Goal: Task Accomplishment & Management: Complete application form

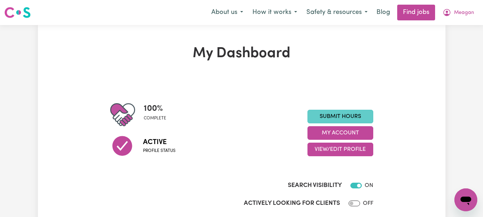
click at [328, 123] on link "Submit Hours" at bounding box center [341, 117] width 66 height 14
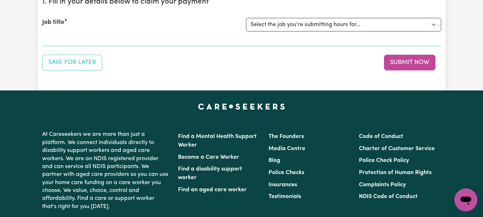
scroll to position [89, 0]
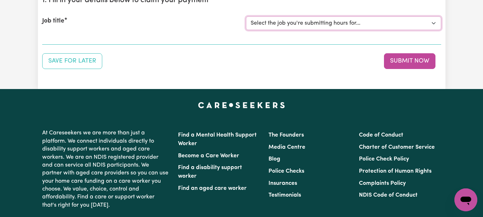
click at [431, 30] on select "Select the job you're submitting hours for... [[PERSON_NAME]] [DEMOGRAPHIC_DATA…" at bounding box center [343, 23] width 195 height 14
select select "7667"
click at [247, 30] on select "Select the job you're submitting hours for... [[PERSON_NAME]] [DEMOGRAPHIC_DATA…" at bounding box center [343, 23] width 195 height 14
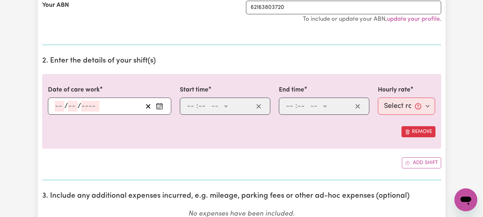
scroll to position [177, 0]
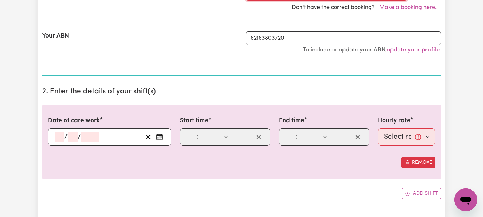
select select "346365"
type input "[DATE]"
type input "4"
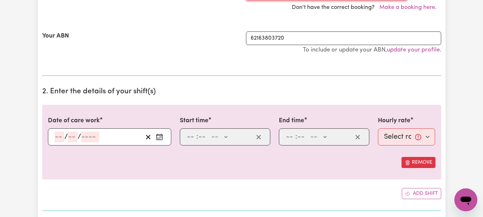
type input "8"
type input "2025"
type input "08:00"
type input "8"
type input "0"
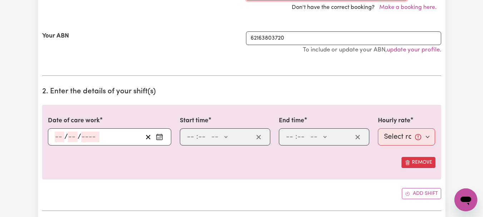
select select "am"
type input "09:00"
type input "9"
type input "0"
select select "am"
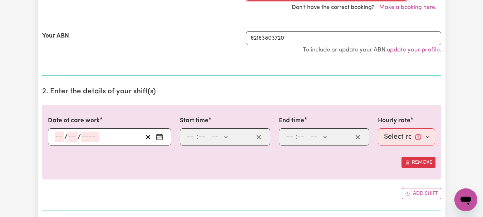
select select "44-Weekday"
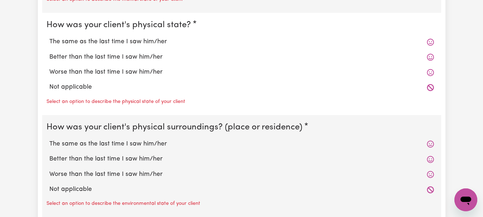
scroll to position [696, 0]
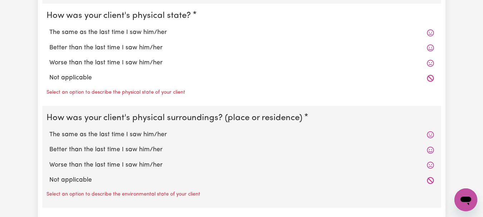
radio input "true"
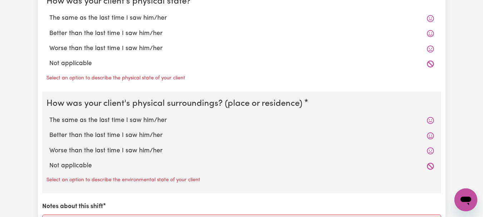
click at [136, 23] on label "The same as the last time I saw him/her" at bounding box center [241, 18] width 385 height 9
click at [49, 14] on input "The same as the last time I saw him/her" at bounding box center [49, 13] width 0 height 0
radio input "true"
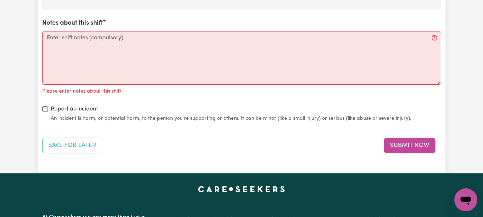
scroll to position [893, 0]
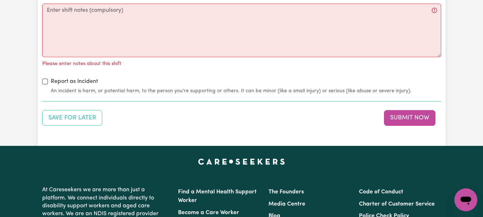
radio input "true"
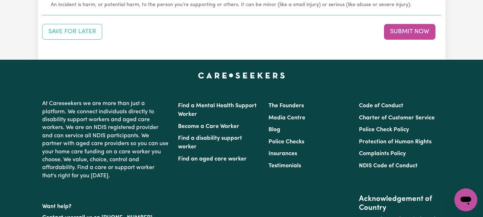
scroll to position [967, 0]
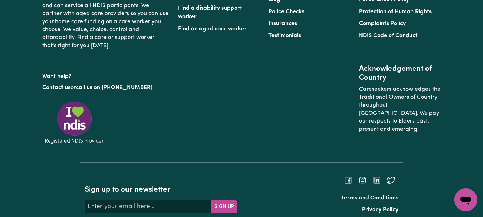
scroll to position [1086, 0]
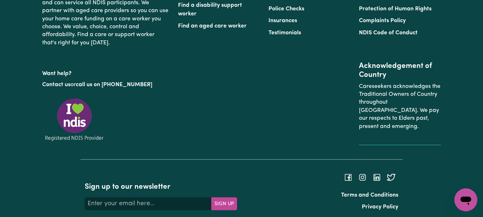
type textarea "Refer to KNC shift notes."
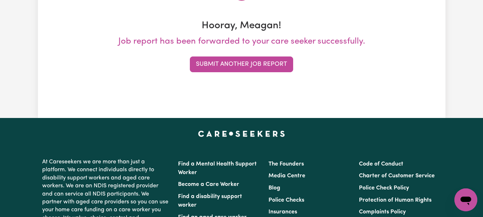
scroll to position [119, 0]
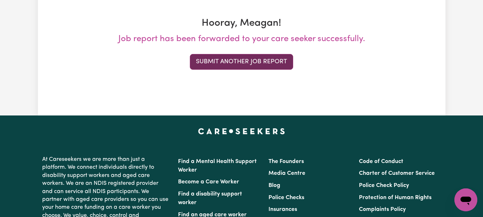
click at [244, 70] on button "Submit Another Job Report" at bounding box center [241, 62] width 103 height 16
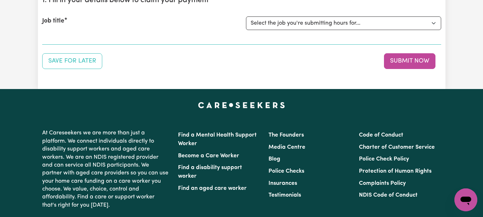
scroll to position [90, 0]
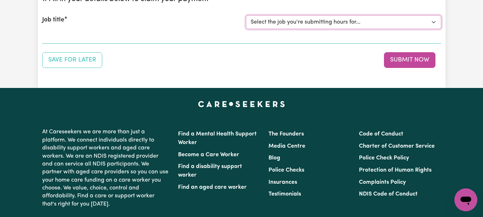
click at [431, 29] on select "Select the job you're submitting hours for... [[PERSON_NAME]] [DEMOGRAPHIC_DATA…" at bounding box center [343, 22] width 195 height 14
select select "7667"
click at [247, 29] on select "Select the job you're submitting hours for... [[PERSON_NAME]] [DEMOGRAPHIC_DATA…" at bounding box center [343, 22] width 195 height 14
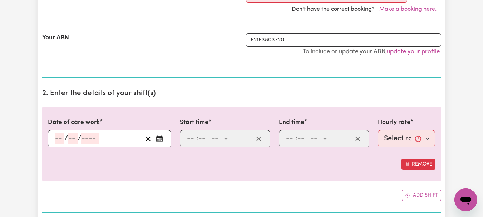
scroll to position [185, 0]
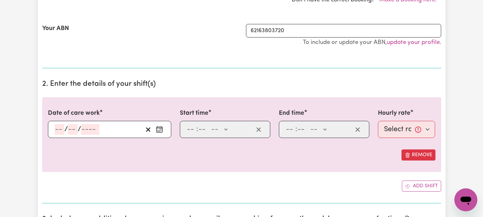
select select "339835"
type input "[DATE]"
type input "5"
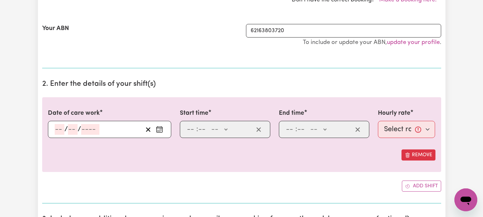
type input "8"
type input "2025"
type input "08:00"
type input "8"
type input "0"
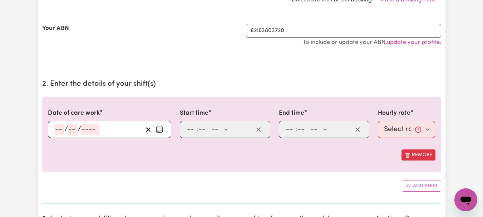
select select "am"
type input "09:00"
type input "9"
type input "0"
select select "am"
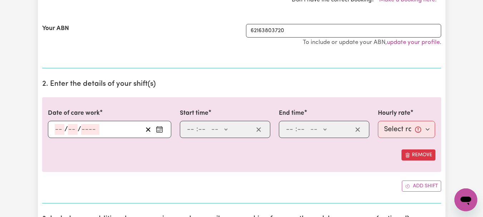
select select "44-Weekday"
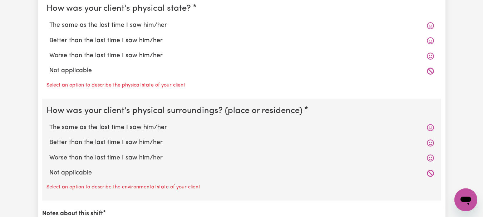
scroll to position [718, 0]
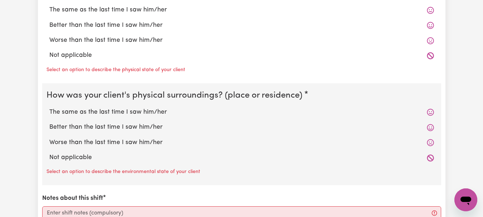
radio input "true"
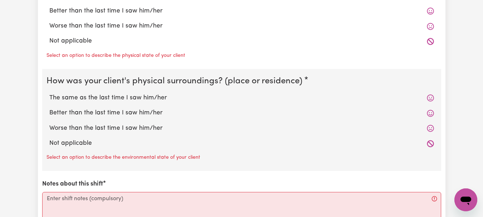
radio input "true"
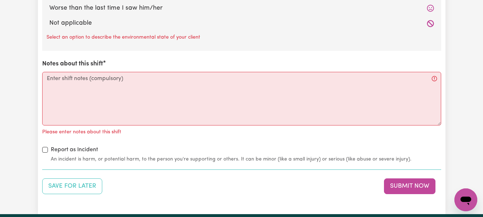
scroll to position [845, 0]
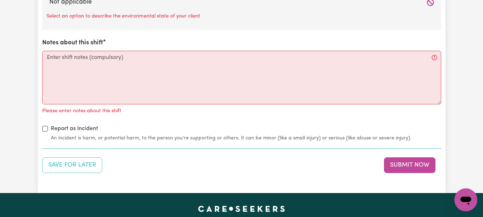
radio input "true"
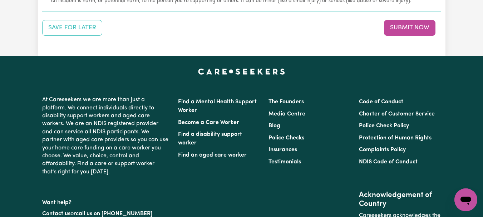
scroll to position [977, 0]
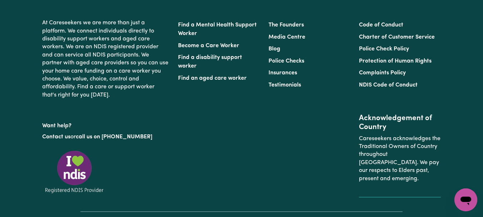
scroll to position [1048, 0]
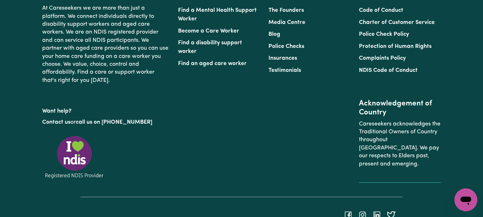
type textarea "Refer to KNC shift notes."
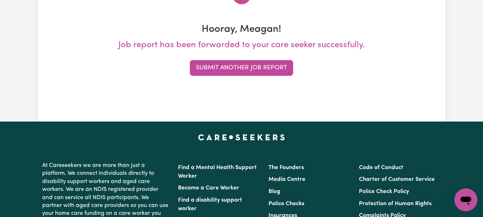
scroll to position [117, 0]
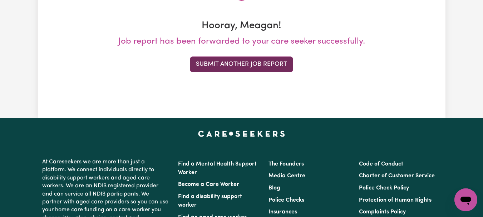
click at [276, 72] on button "Submit Another Job Report" at bounding box center [241, 65] width 103 height 16
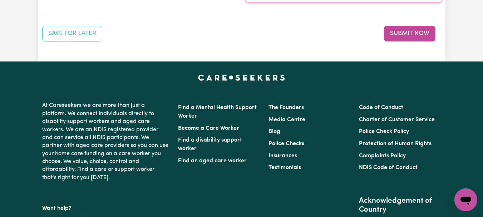
select select "6539"
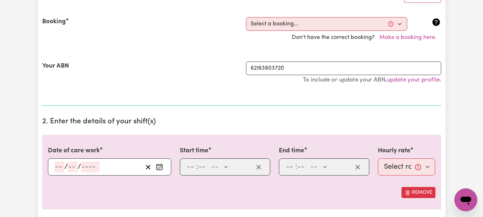
scroll to position [178, 0]
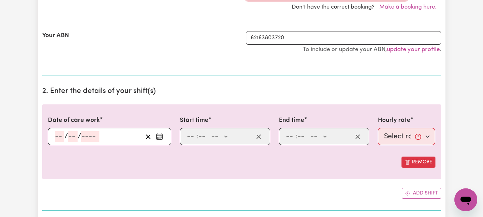
select select "337693"
type input "[DATE]"
type input "5"
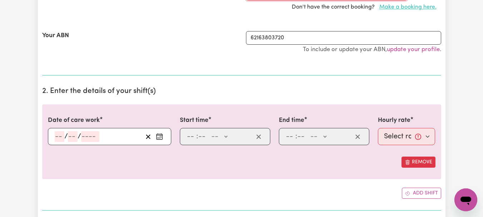
type input "8"
type input "2025"
type input "10:00"
type input "10"
type input "0"
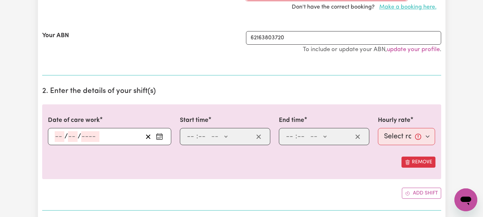
select select "am"
type input "12:00"
type input "12"
type input "0"
select select "pm"
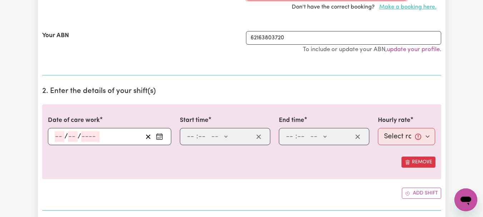
select select "44-Weekday"
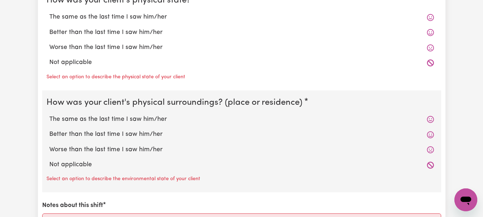
scroll to position [718, 0]
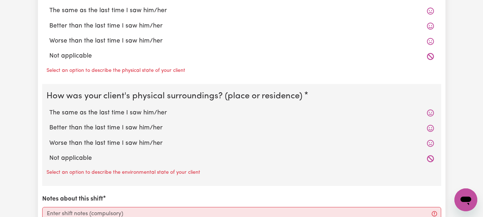
radio input "true"
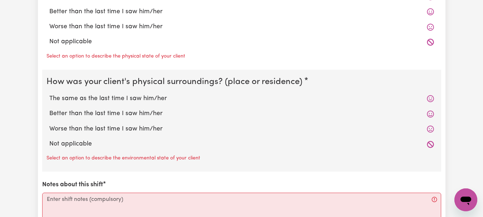
radio input "true"
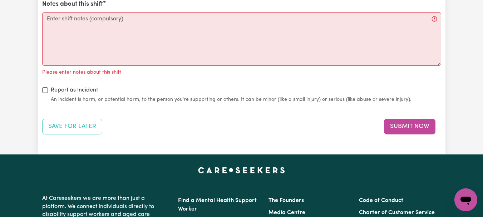
scroll to position [893, 0]
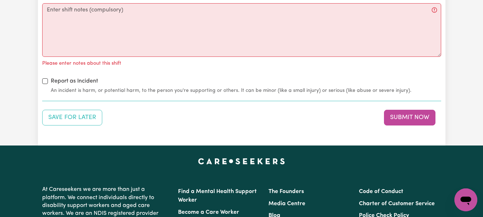
radio input "true"
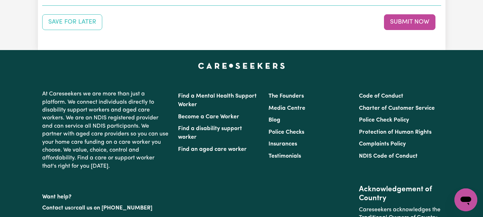
scroll to position [989, 0]
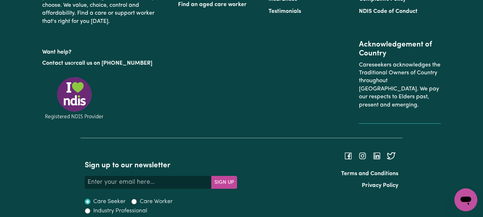
scroll to position [1114, 0]
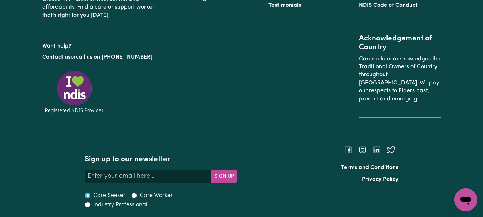
type textarea "Refer to KNC shift notes."
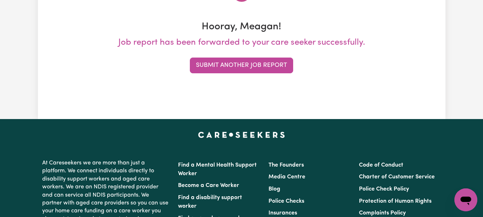
scroll to position [138, 0]
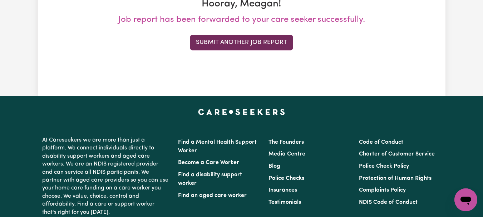
click at [283, 50] on button "Submit Another Job Report" at bounding box center [241, 43] width 103 height 16
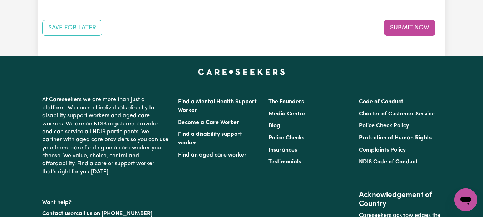
scroll to position [124, 0]
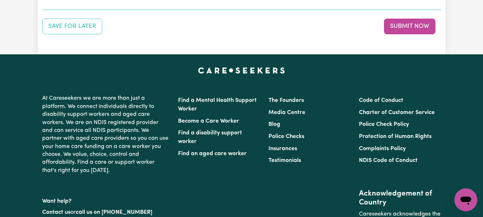
select select "7667"
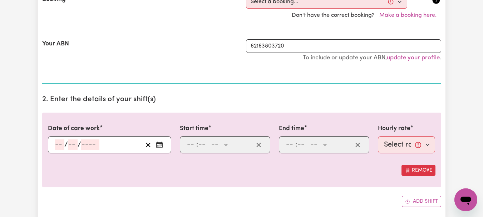
scroll to position [194, 0]
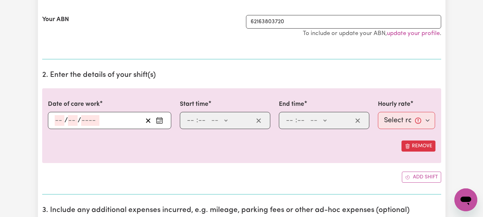
select select "342990"
type input "[DATE]"
type input "6"
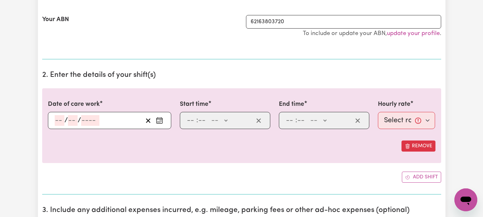
type input "8"
type input "2025"
type input "08:00"
type input "8"
type input "0"
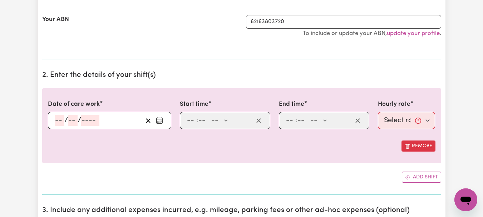
select select "am"
type input "11:00"
type input "11"
type input "0"
select select "am"
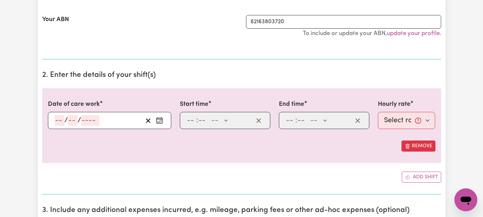
select select "44-Weekday"
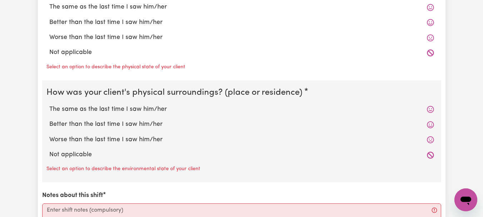
scroll to position [727, 0]
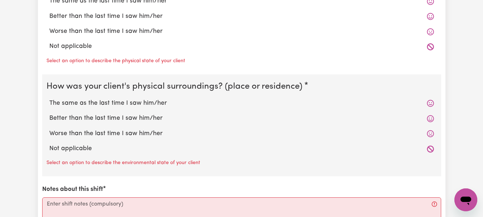
radio input "true"
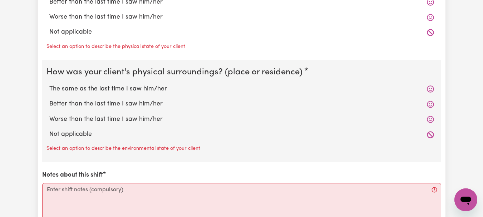
radio input "true"
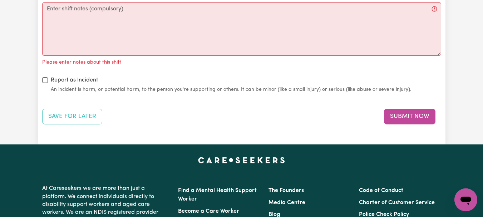
scroll to position [897, 0]
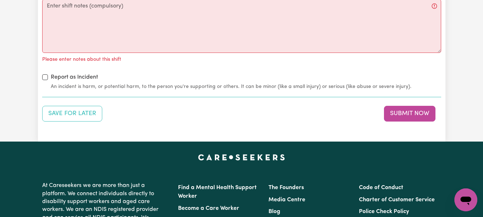
radio input "true"
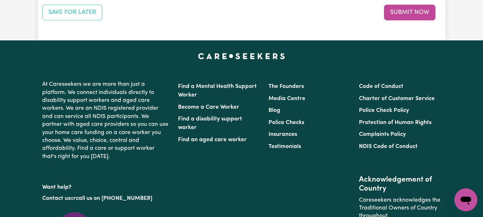
scroll to position [996, 0]
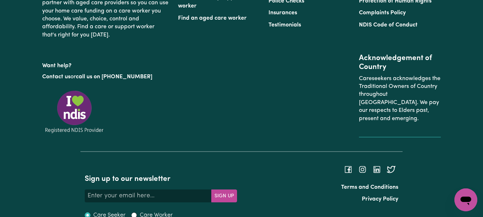
scroll to position [1100, 0]
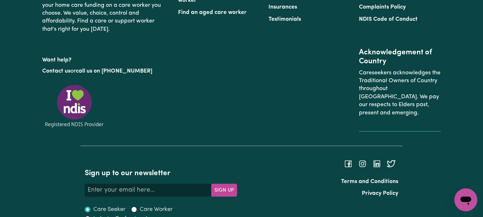
type textarea "Refer to KNC shift notes."
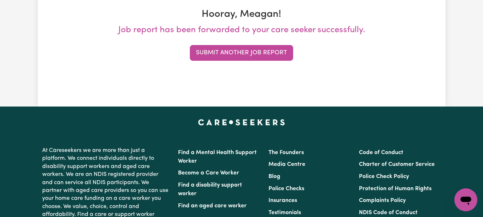
scroll to position [139, 0]
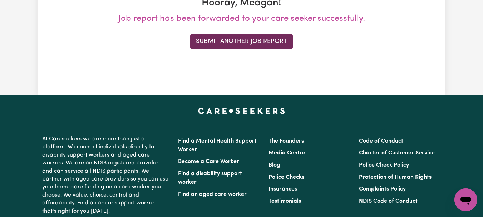
click at [261, 49] on button "Submit Another Job Report" at bounding box center [241, 42] width 103 height 16
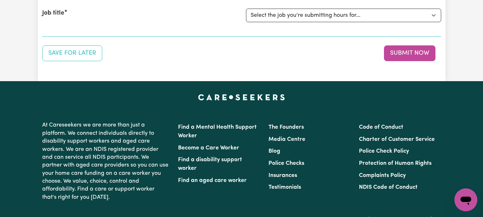
scroll to position [98, 0]
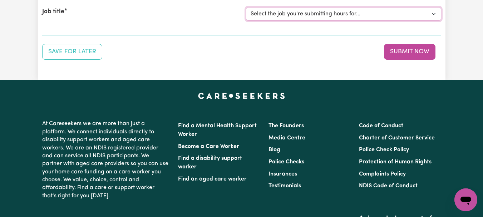
click at [434, 21] on select "Select the job you're submitting hours for... [[PERSON_NAME]] [DEMOGRAPHIC_DATA…" at bounding box center [343, 14] width 195 height 14
select select "12990"
click at [247, 21] on select "Select the job you're submitting hours for... [[PERSON_NAME]] [DEMOGRAPHIC_DATA…" at bounding box center [343, 14] width 195 height 14
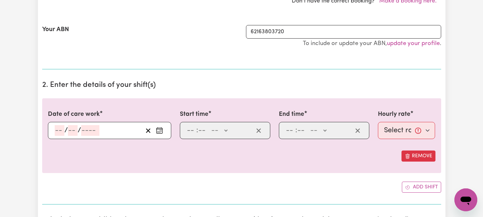
scroll to position [190, 0]
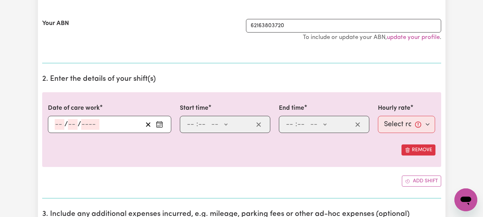
click at [156, 128] on icon "Enter the date of care work" at bounding box center [159, 124] width 7 height 7
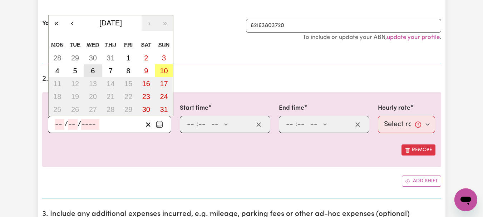
click at [95, 75] on abbr "6" at bounding box center [93, 71] width 4 height 8
type input "[DATE]"
type input "6"
type input "8"
type input "2025"
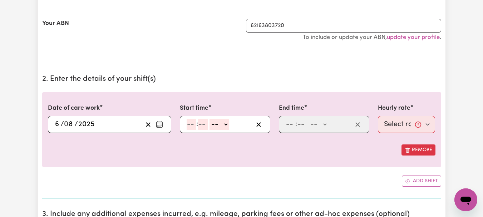
click at [196, 130] on input "number" at bounding box center [192, 124] width 10 height 11
type input "10"
click at [194, 49] on div "Your ABN" at bounding box center [140, 34] width 204 height 30
click at [196, 130] on input "10" at bounding box center [191, 124] width 9 height 11
type input "1"
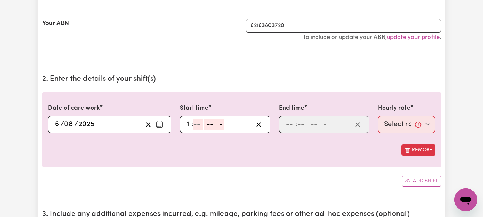
click at [215, 130] on select "-- AM PM" at bounding box center [214, 124] width 19 height 11
click at [203, 130] on input "number" at bounding box center [198, 124] width 10 height 11
type input "0"
click at [225, 130] on select "-- AM PM" at bounding box center [215, 124] width 19 height 11
select select "pm"
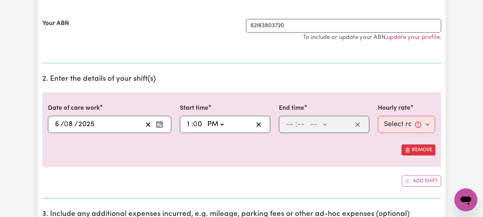
click at [212, 130] on select "-- AM PM" at bounding box center [215, 124] width 19 height 11
type input "13:00"
click at [294, 130] on input "number" at bounding box center [291, 124] width 10 height 11
type input "2"
type input "30"
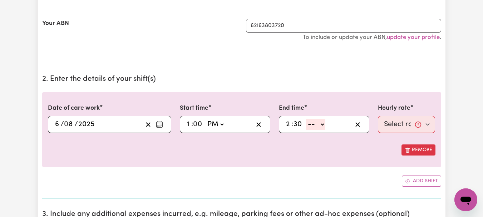
click at [325, 130] on select "-- AM PM" at bounding box center [315, 124] width 19 height 11
select select "pm"
click at [309, 130] on select "-- AM PM" at bounding box center [315, 124] width 19 height 11
type input "14:30"
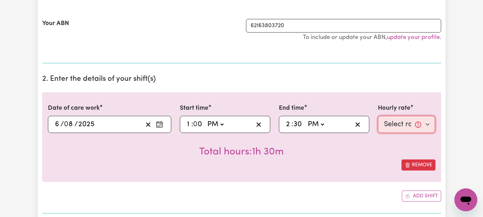
click at [423, 133] on select "Select rate... $44.00 (Weekday)" at bounding box center [407, 124] width 58 height 17
select select "44-Weekday"
click at [378, 133] on select "Select rate... $44.00 (Weekday)" at bounding box center [407, 124] width 58 height 17
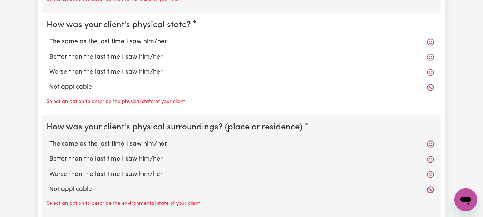
scroll to position [696, 0]
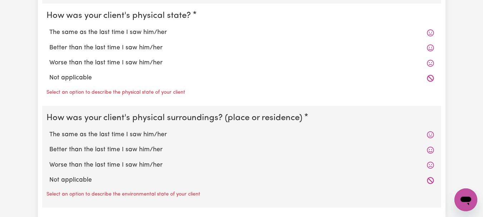
radio input "true"
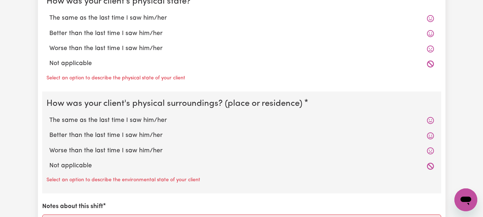
click at [144, 23] on label "The same as the last time I saw him/her" at bounding box center [241, 18] width 385 height 9
click at [49, 14] on input "The same as the last time I saw him/her" at bounding box center [49, 13] width 0 height 0
radio input "true"
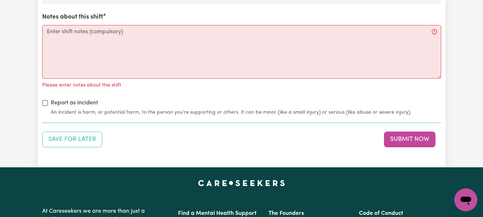
scroll to position [874, 0]
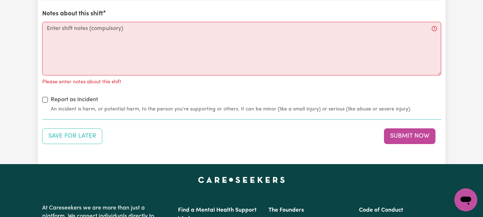
radio input "true"
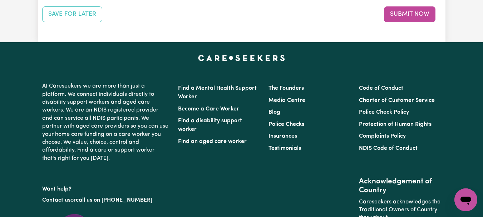
scroll to position [997, 0]
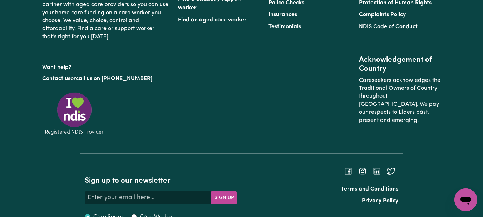
scroll to position [1098, 0]
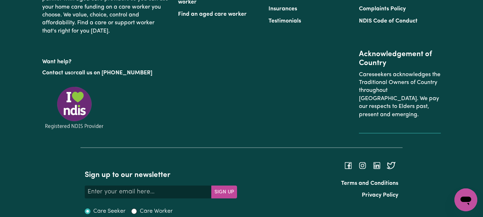
type textarea "Refer to KNC shift notes."
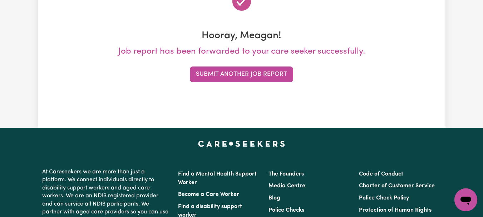
scroll to position [110, 0]
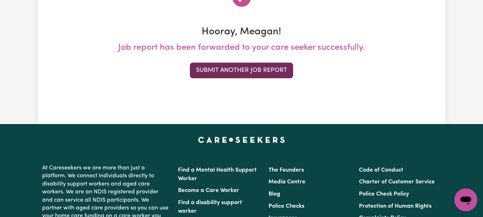
click at [279, 78] on button "Submit Another Job Report" at bounding box center [241, 71] width 103 height 16
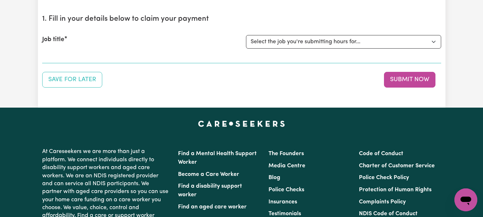
scroll to position [76, 0]
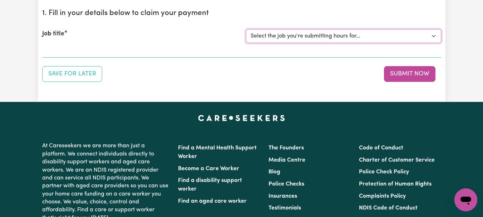
click at [432, 43] on select "Select the job you're submitting hours for... [[PERSON_NAME]] [DEMOGRAPHIC_DATA…" at bounding box center [343, 36] width 195 height 14
select select "7667"
click at [247, 43] on select "Select the job you're submitting hours for... [[PERSON_NAME]] [DEMOGRAPHIC_DATA…" at bounding box center [343, 36] width 195 height 14
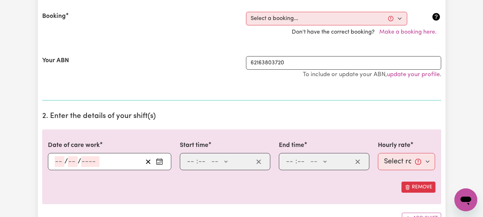
scroll to position [165, 0]
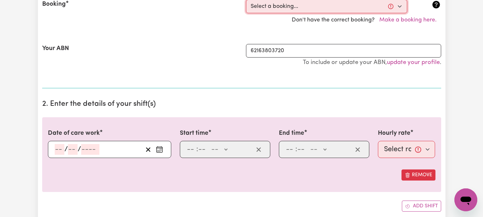
click at [398, 13] on select "Select a booking... [DATE] 08:00am to 09:00am (ONE-OFF) [DATE] 08:00am to 09:00…" at bounding box center [326, 7] width 161 height 14
select select "345621"
click at [247, 13] on select "Select a booking... [DATE] 08:00am to 09:00am (ONE-OFF) [DATE] 08:00am to 09:00…" at bounding box center [326, 7] width 161 height 14
type input "[DATE]"
type input "7"
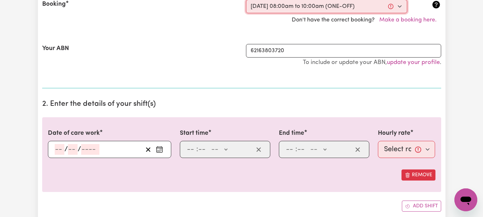
type input "8"
type input "2025"
type input "08:00"
type input "8"
type input "0"
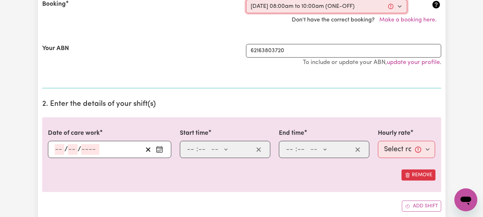
select select "am"
type input "10:00"
type input "10"
type input "0"
select select "am"
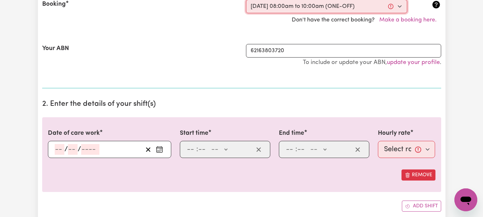
select select "44-Weekday"
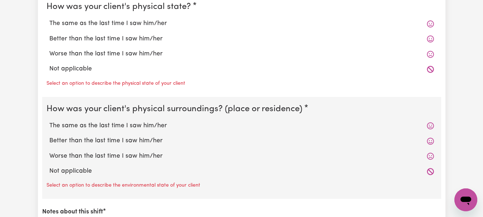
scroll to position [717, 0]
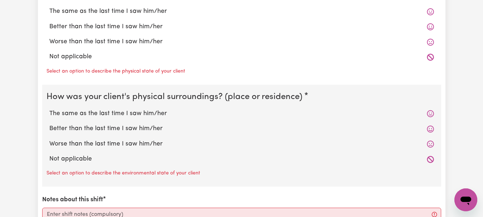
radio input "true"
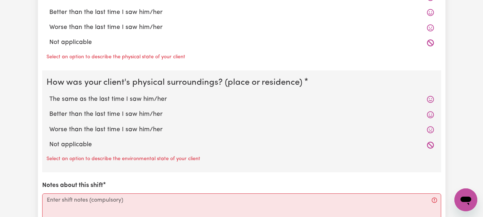
radio input "true"
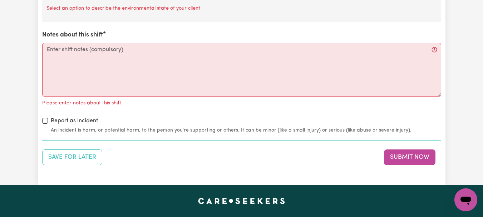
scroll to position [859, 0]
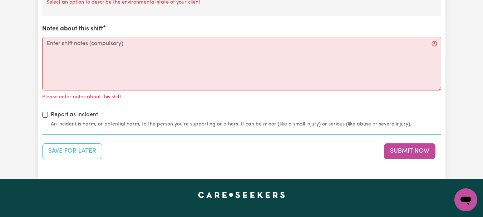
radio input "true"
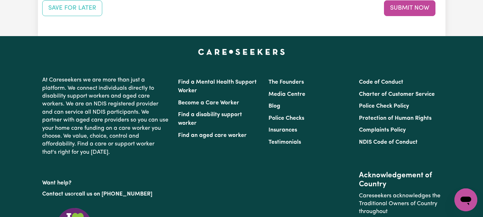
scroll to position [994, 0]
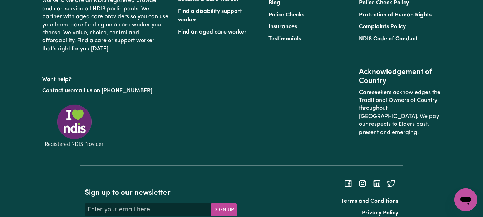
scroll to position [1095, 0]
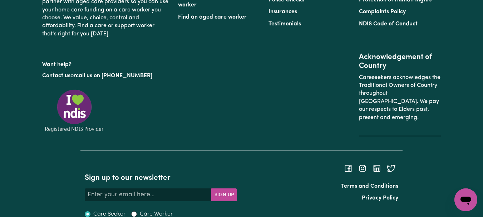
type textarea "Refer to KNC shift notes."
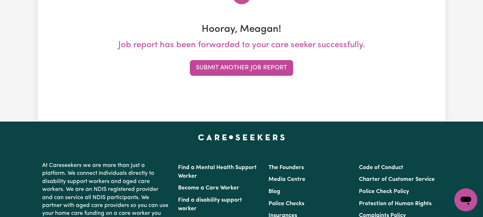
scroll to position [116, 0]
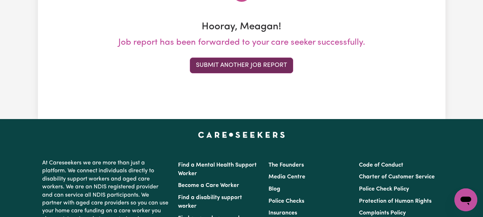
click at [251, 73] on button "Submit Another Job Report" at bounding box center [241, 66] width 103 height 16
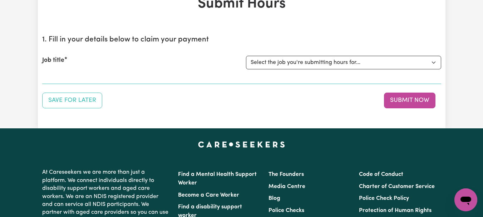
scroll to position [64, 0]
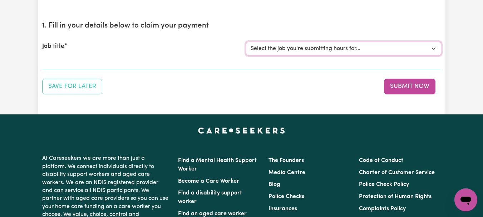
click at [432, 55] on select "Select the job you're submitting hours for... [[PERSON_NAME]] [DEMOGRAPHIC_DATA…" at bounding box center [343, 49] width 195 height 14
select select "11642"
click at [247, 55] on select "Select the job you're submitting hours for... [[PERSON_NAME]] [DEMOGRAPHIC_DATA…" at bounding box center [343, 49] width 195 height 14
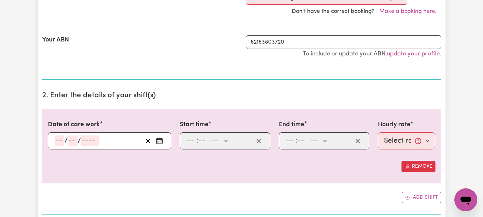
scroll to position [177, 0]
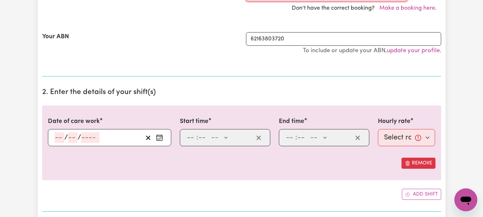
select select "341886"
type input "[DATE]"
type input "7"
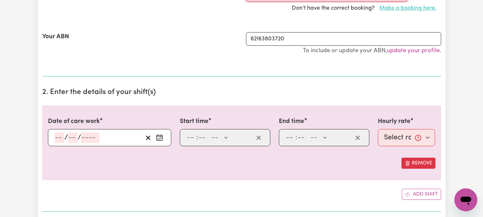
type input "8"
type input "2025"
type input "11:00"
type input "11"
type input "0"
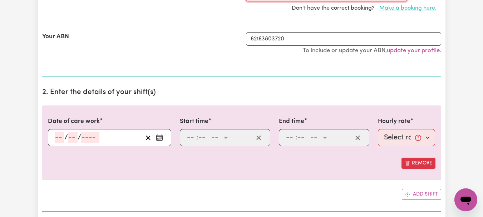
select select "am"
type input "14:00"
type input "2"
type input "0"
select select "pm"
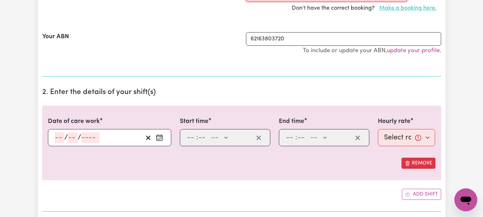
select select "44-Weekday"
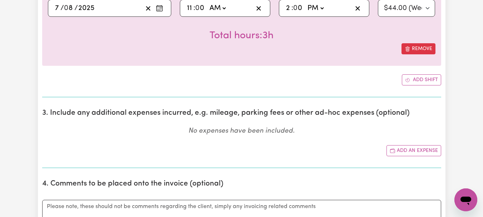
scroll to position [312, 0]
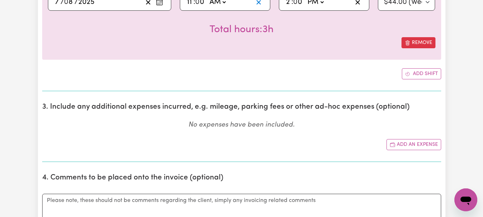
click at [257, 6] on icon "button" at bounding box center [258, 2] width 7 height 7
select select
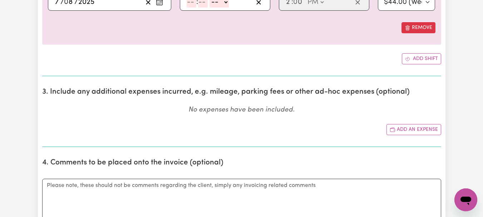
click at [195, 8] on input "number" at bounding box center [192, 2] width 10 height 11
type input "11"
type input "0"
click at [227, 8] on select "-- AM PM" at bounding box center [217, 2] width 19 height 11
select select "am"
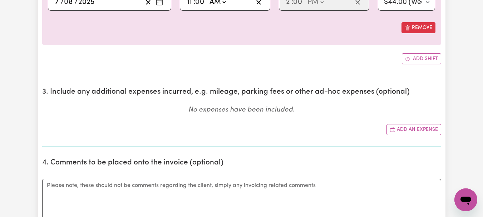
click at [213, 8] on select "-- AM PM" at bounding box center [217, 2] width 19 height 11
type input "11:00"
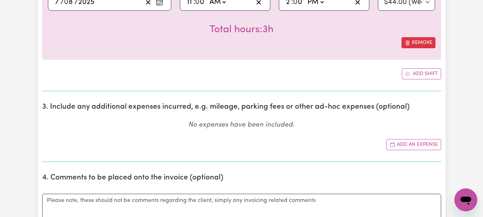
click at [291, 8] on input "2" at bounding box center [289, 2] width 6 height 11
type input "18:00"
type input "6"
click at [355, 37] on div "Total hours: 7h" at bounding box center [242, 24] width 388 height 26
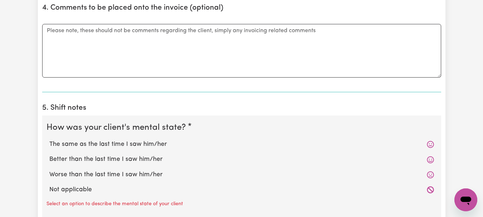
scroll to position [485, 0]
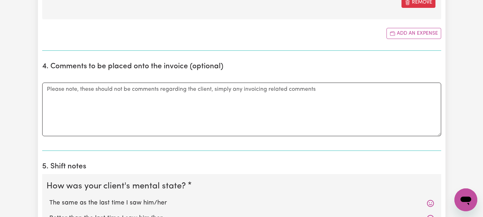
type input "[DATE]"
type input "7"
type input "8"
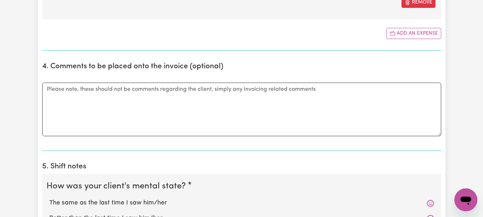
type input "2025"
type input "191.40"
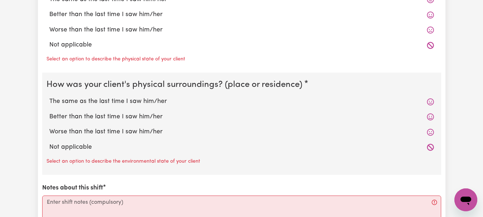
scroll to position [804, 0]
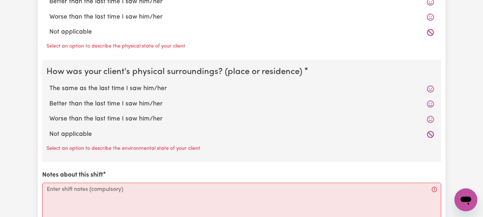
type input "Took [PERSON_NAME] out for her social support day. Did shopping in [GEOGRAPHIC_…"
radio input "true"
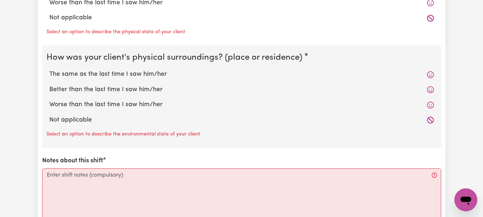
radio input "true"
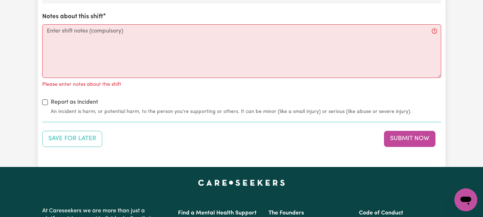
scroll to position [946, 0]
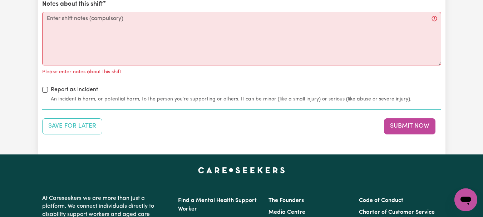
radio input "true"
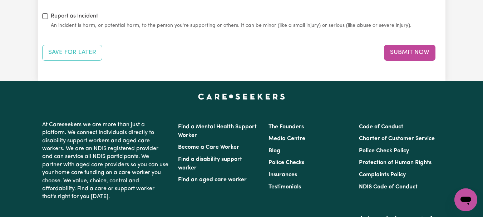
scroll to position [1021, 0]
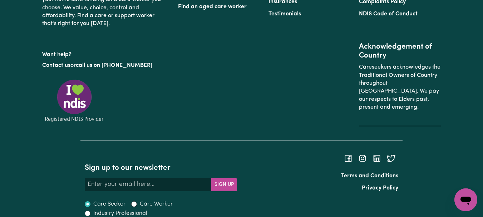
scroll to position [1176, 0]
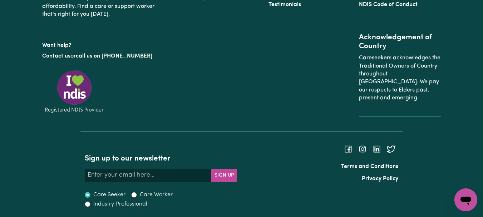
type textarea "Refer to KNC shift notes."
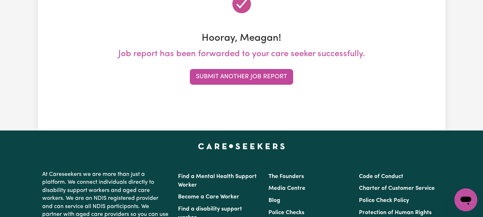
scroll to position [108, 0]
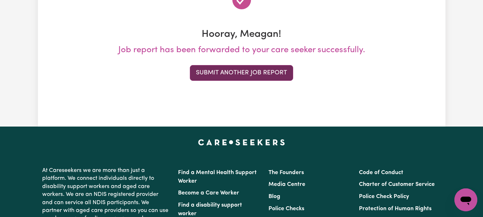
click at [241, 81] on button "Submit Another Job Report" at bounding box center [241, 73] width 103 height 16
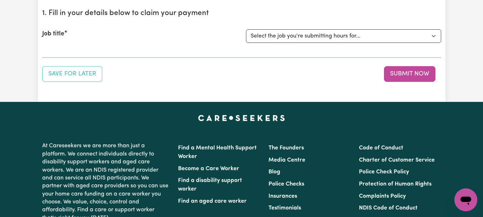
scroll to position [77, 0]
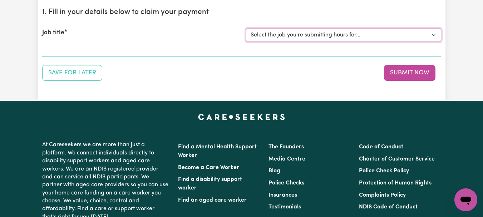
click at [430, 42] on select "Select the job you're submitting hours for... [[PERSON_NAME]] [DEMOGRAPHIC_DATA…" at bounding box center [343, 35] width 195 height 14
select select "7667"
click at [247, 42] on select "Select the job you're submitting hours for... [[PERSON_NAME]] [DEMOGRAPHIC_DATA…" at bounding box center [343, 35] width 195 height 14
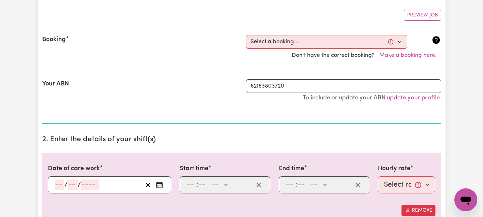
scroll to position [163, 0]
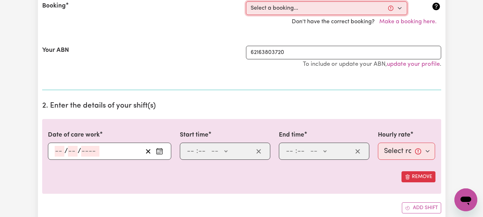
click at [394, 15] on select "Select a booking... [DATE] 08:00am to 09:00am (ONE-OFF) [DATE] 08:00am to 09:00…" at bounding box center [326, 8] width 161 height 14
select select "340901"
click at [247, 15] on select "Select a booking... [DATE] 08:00am to 09:00am (ONE-OFF) [DATE] 08:00am to 09:00…" at bounding box center [326, 8] width 161 height 14
type input "[DATE]"
type input "8"
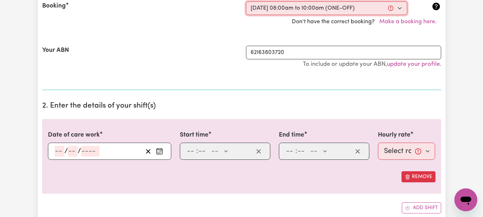
type input "8"
type input "2025"
type input "08:00"
type input "8"
type input "0"
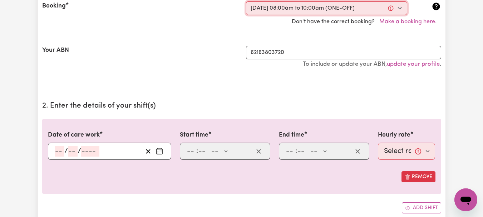
select select "am"
type input "10:00"
type input "10"
type input "0"
select select "am"
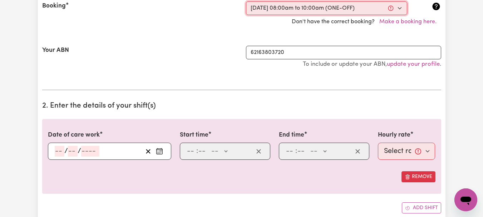
select select "44-Weekday"
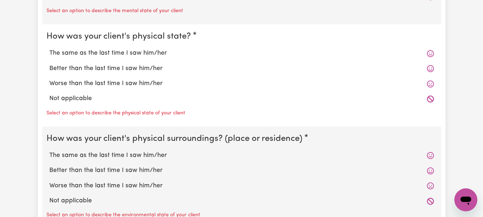
scroll to position [697, 0]
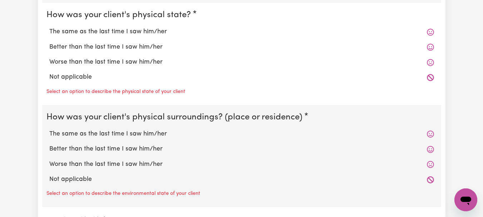
radio input "true"
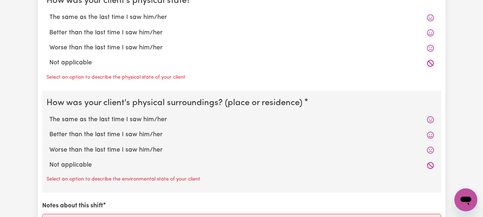
click at [162, 22] on label "The same as the last time I saw him/her" at bounding box center [241, 17] width 385 height 9
click at [49, 13] on input "The same as the last time I saw him/her" at bounding box center [49, 13] width 0 height 0
radio input "true"
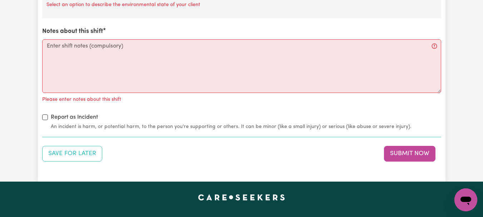
scroll to position [866, 0]
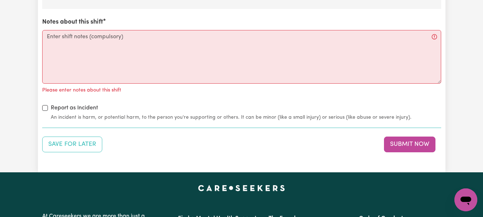
radio input "true"
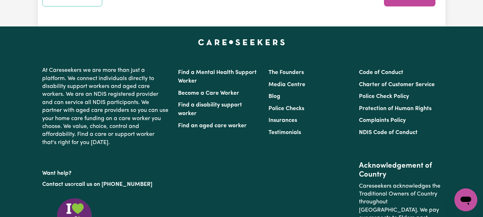
scroll to position [1001, 0]
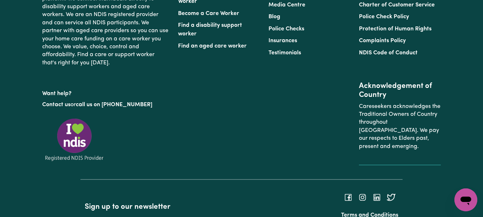
scroll to position [1093, 0]
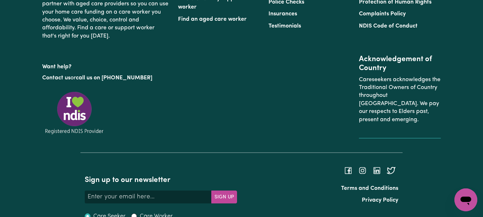
type textarea "Refer to KNC shift notes."
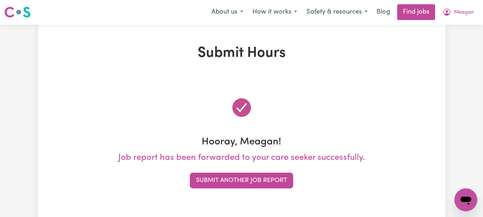
scroll to position [0, 0]
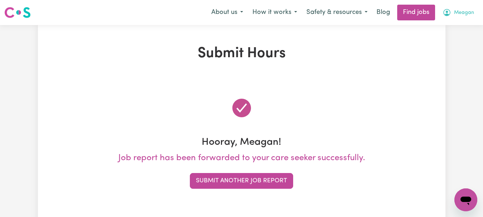
click at [460, 17] on span "Meagan" at bounding box center [464, 13] width 20 height 8
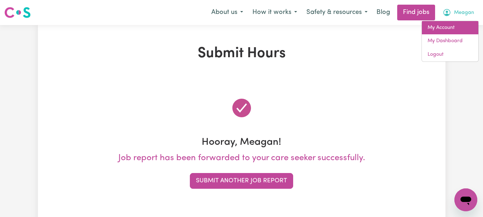
click at [450, 34] on link "My Account" at bounding box center [450, 28] width 57 height 14
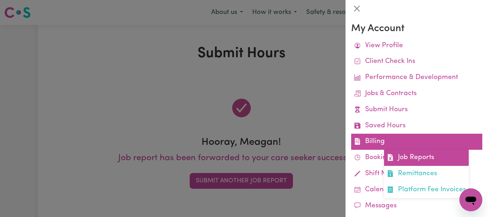
click at [424, 166] on link "Job Reports" at bounding box center [426, 158] width 85 height 16
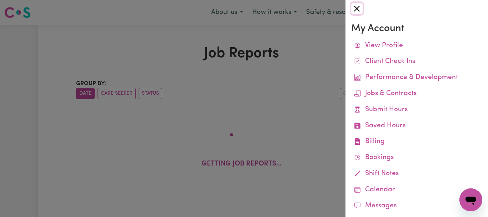
click at [355, 10] on button "Close" at bounding box center [357, 8] width 11 height 11
